Goal: Check status: Check status

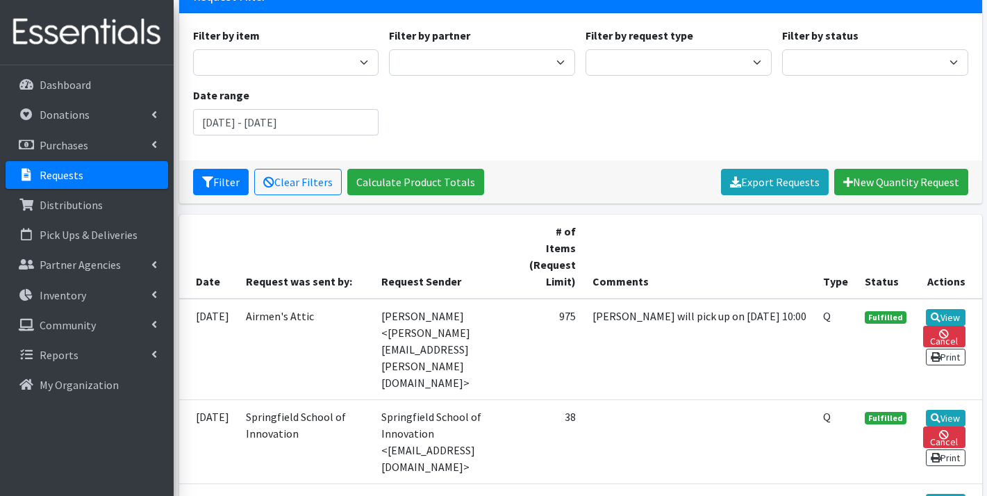
scroll to position [227, 0]
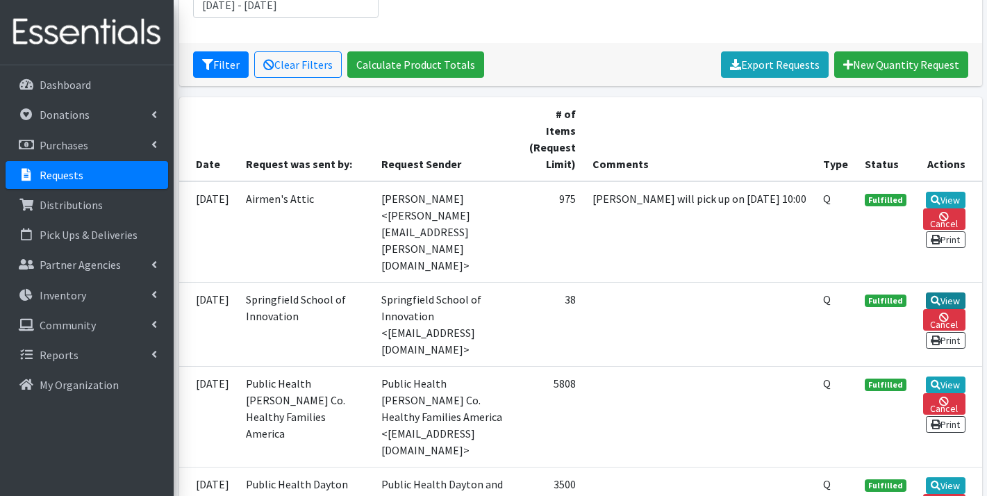
click at [951, 293] on link "View" at bounding box center [946, 301] width 40 height 17
click at [946, 192] on link "View" at bounding box center [946, 200] width 40 height 17
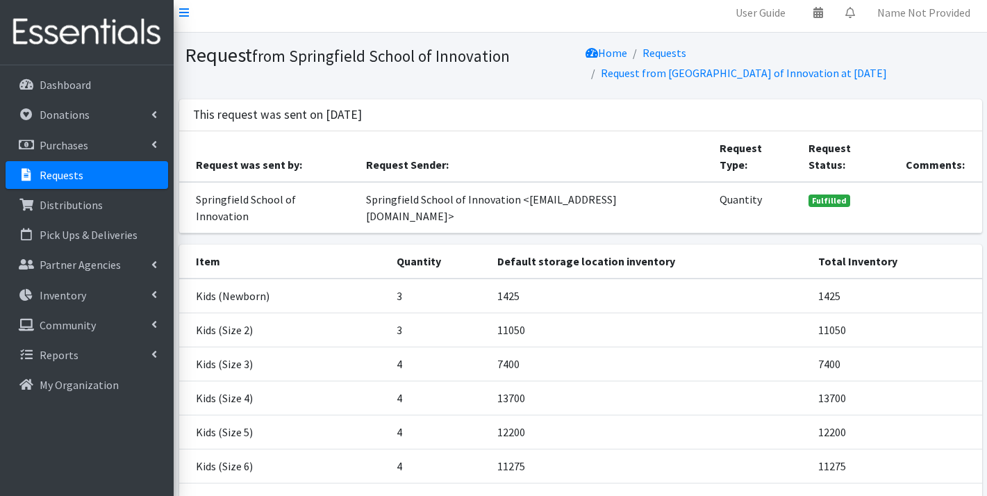
scroll to position [10, 0]
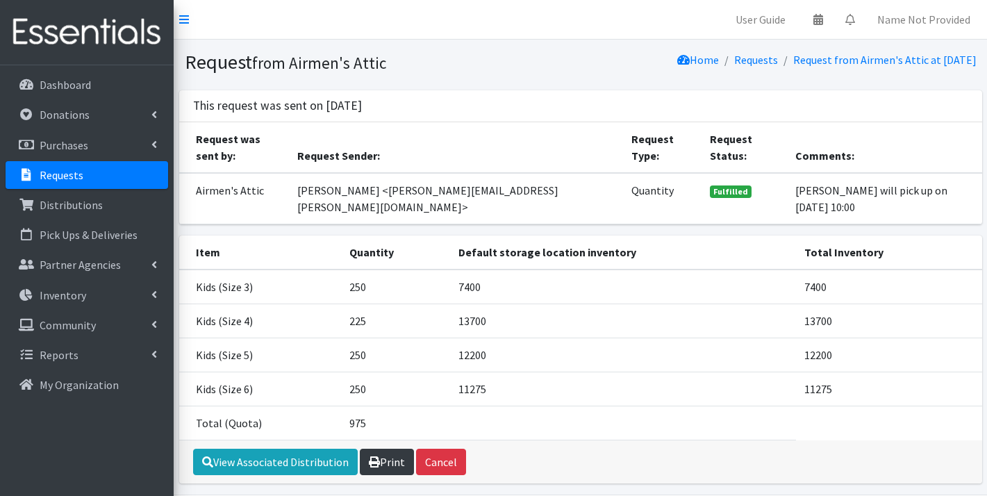
click at [386, 449] on link "Print" at bounding box center [387, 462] width 54 height 26
